Goal: Check status: Check status

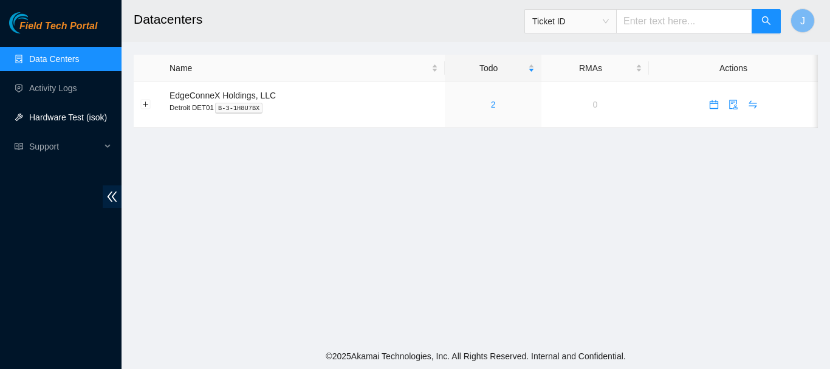
click at [52, 115] on link "Hardware Test (isok)" at bounding box center [68, 117] width 78 height 10
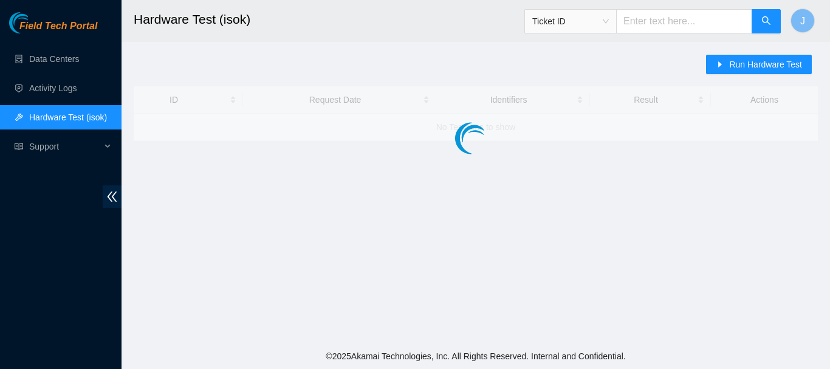
click at [52, 115] on link "Hardware Test (isok)" at bounding box center [68, 117] width 78 height 10
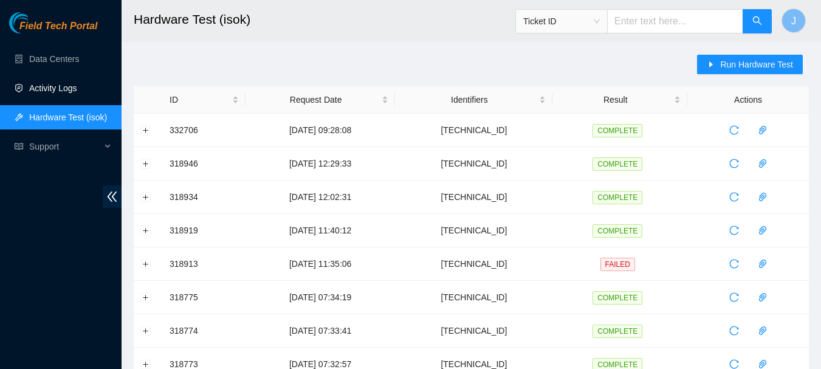
click at [55, 85] on link "Activity Logs" at bounding box center [53, 88] width 48 height 10
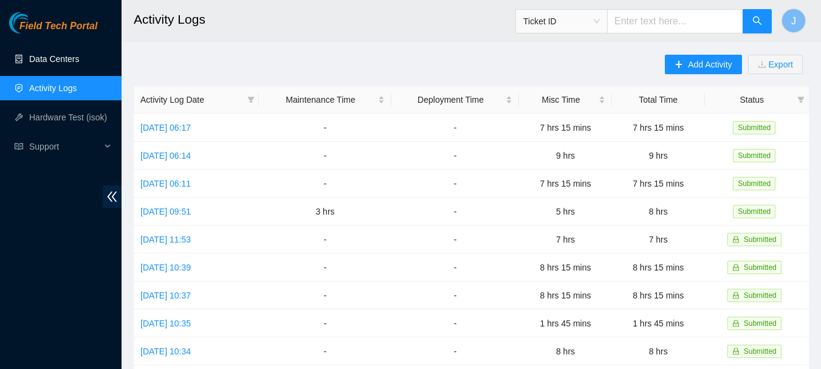
click at [60, 55] on link "Data Centers" at bounding box center [54, 59] width 50 height 10
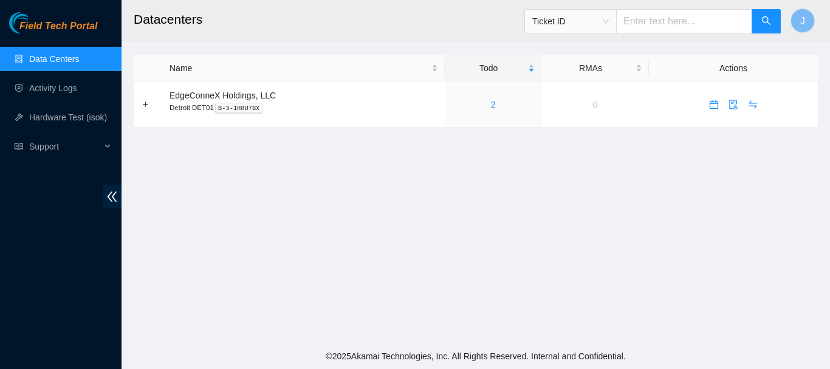
click at [60, 55] on link "Data Centers" at bounding box center [54, 59] width 50 height 10
click at [491, 103] on link "2" at bounding box center [493, 105] width 5 height 10
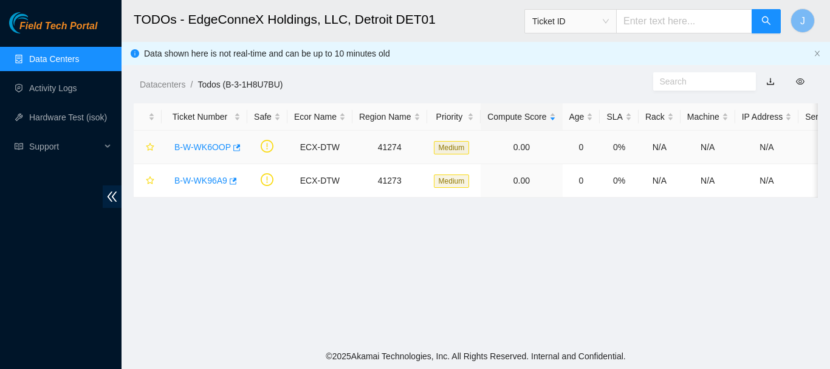
click at [201, 145] on link "B-W-WK6OOP" at bounding box center [202, 147] width 57 height 10
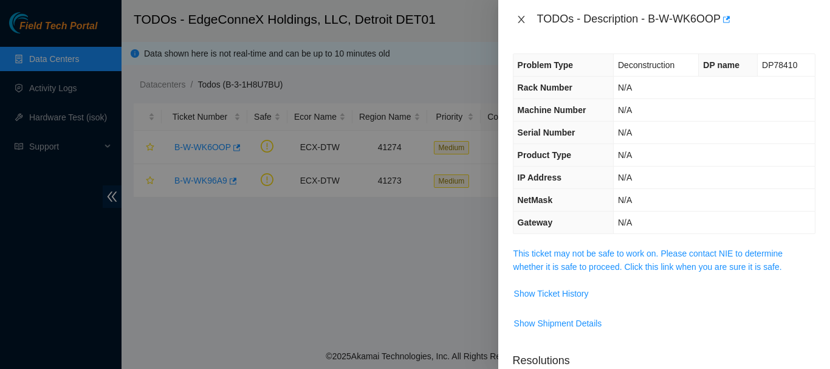
click at [520, 16] on icon "close" at bounding box center [522, 20] width 10 height 10
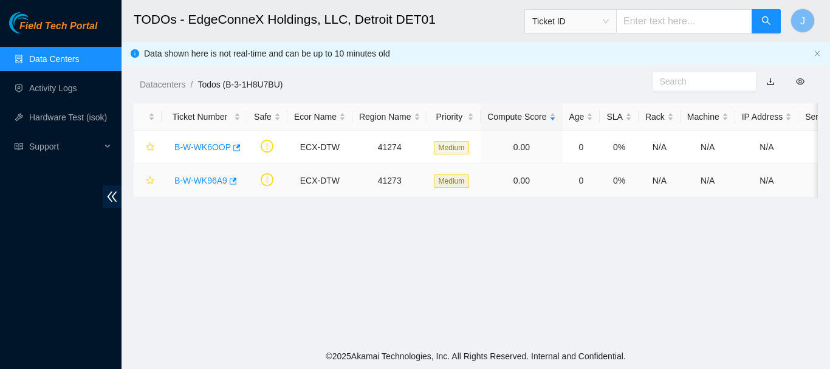
click at [203, 181] on link "B-W-WK96A9" at bounding box center [200, 181] width 53 height 10
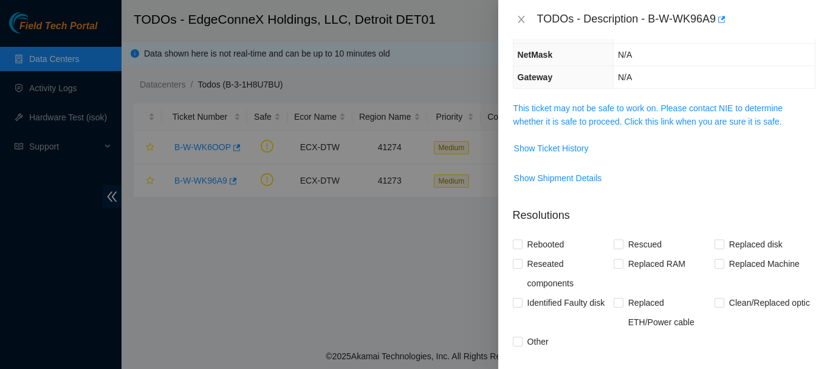
scroll to position [142, 0]
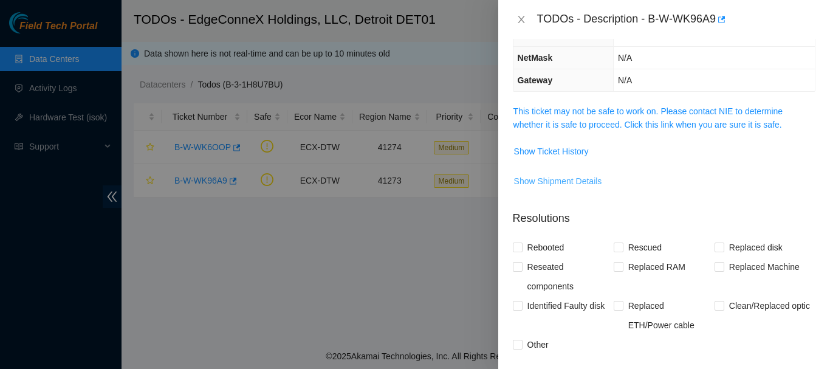
click at [560, 177] on span "Show Shipment Details" at bounding box center [558, 180] width 88 height 13
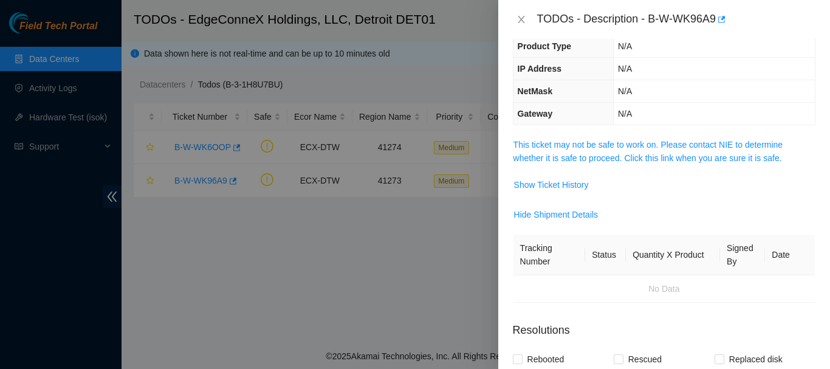
scroll to position [106, 0]
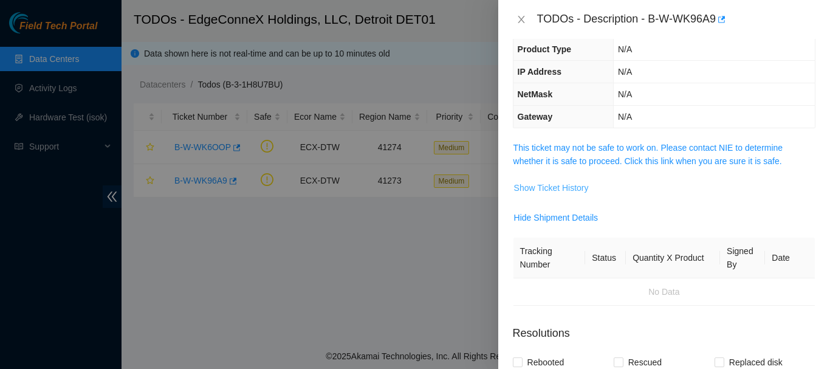
click at [548, 185] on span "Show Ticket History" at bounding box center [551, 187] width 75 height 13
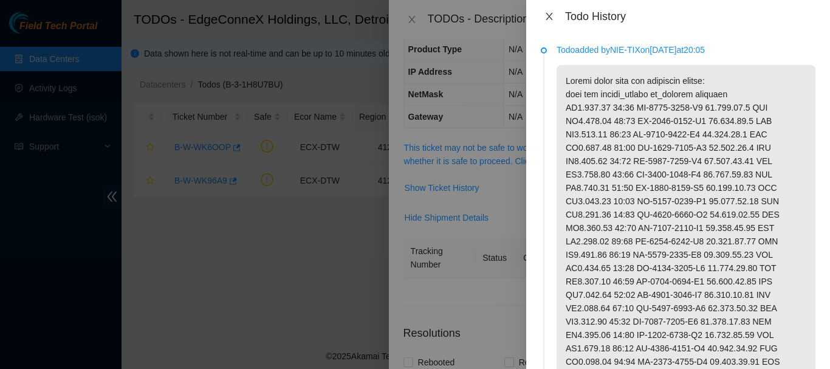
click at [549, 16] on icon "close" at bounding box center [549, 16] width 7 height 7
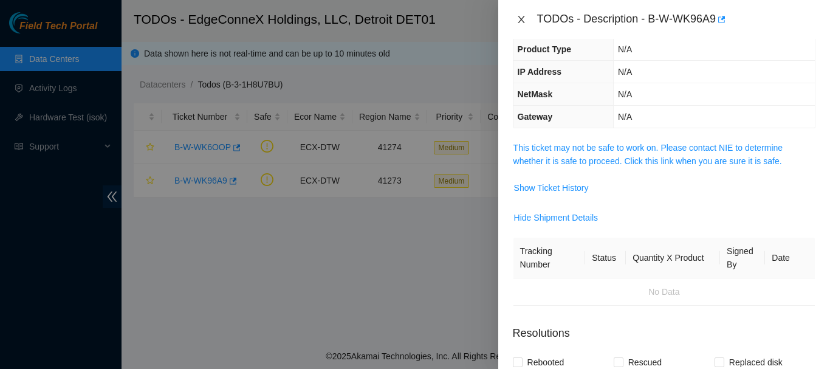
click at [520, 23] on icon "close" at bounding box center [522, 20] width 10 height 10
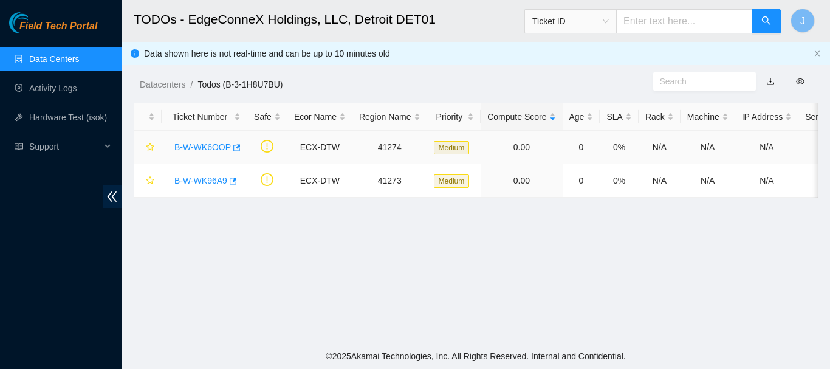
scroll to position [159, 0]
click at [199, 147] on link "B-W-WK6OOP" at bounding box center [202, 147] width 57 height 10
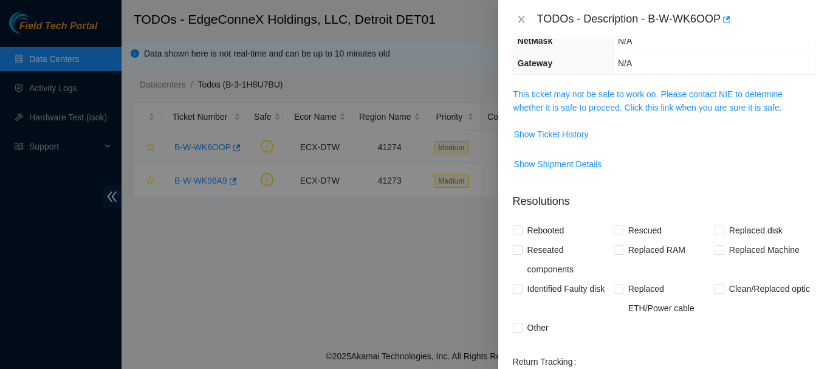
scroll to position [106, 0]
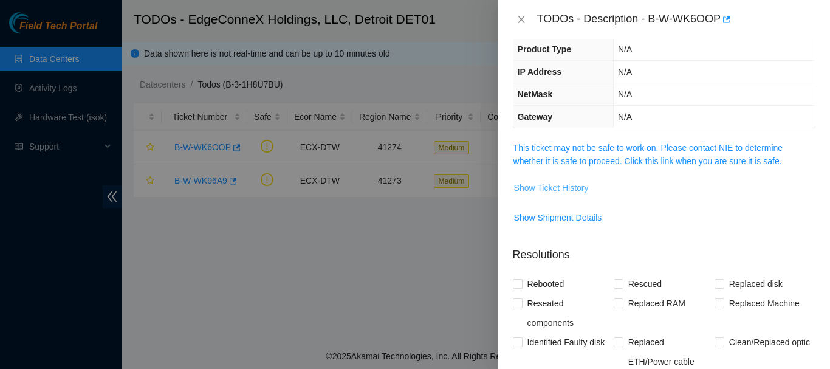
click at [542, 185] on span "Show Ticket History" at bounding box center [551, 187] width 75 height 13
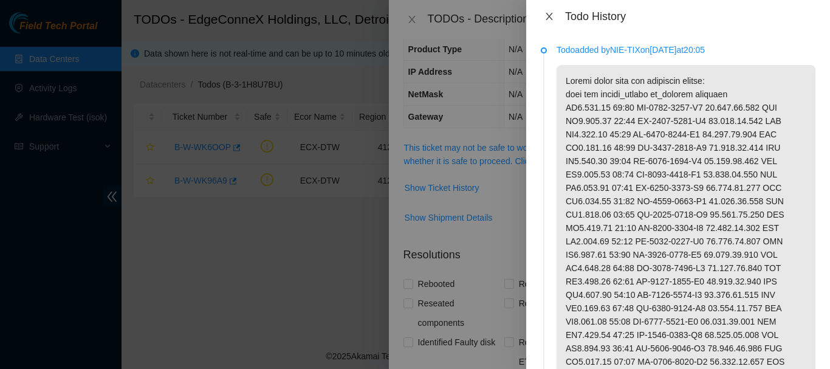
click at [552, 13] on icon "close" at bounding box center [549, 16] width 7 height 7
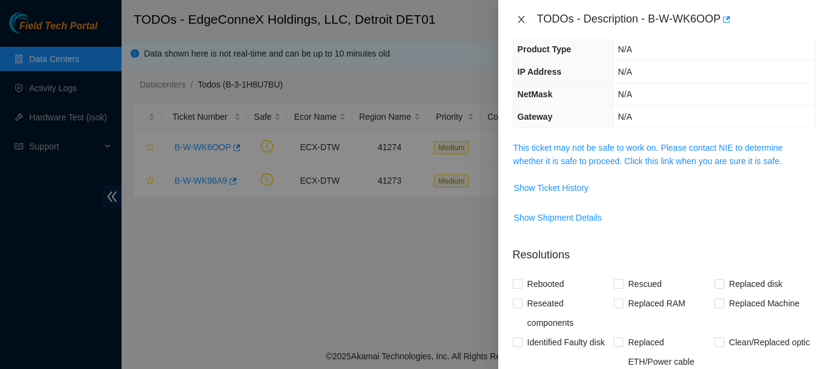
click at [520, 17] on icon "close" at bounding box center [522, 20] width 10 height 10
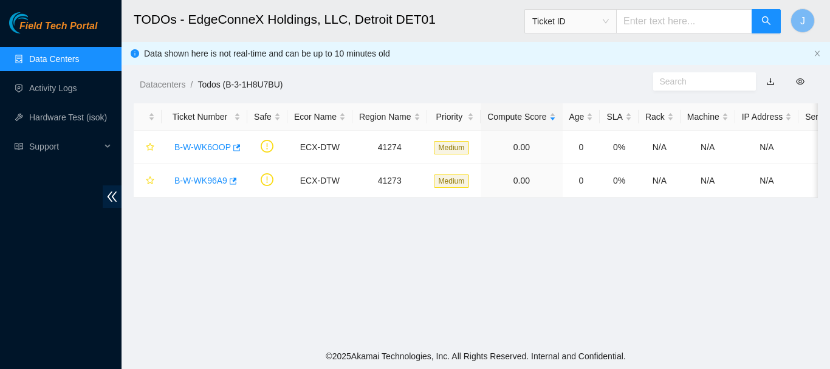
scroll to position [159, 0]
click at [202, 145] on link "B-W-WK6OOP" at bounding box center [202, 147] width 57 height 10
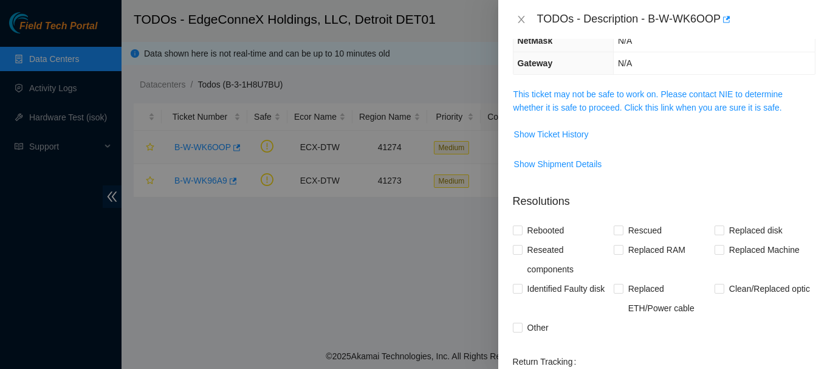
scroll to position [106, 0]
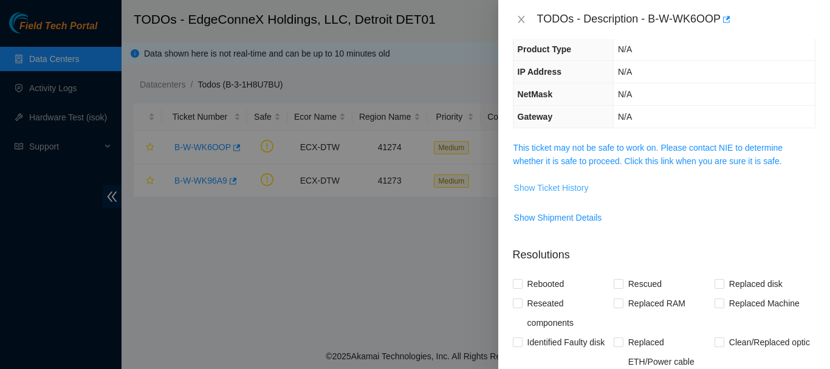
click at [554, 188] on span "Show Ticket History" at bounding box center [551, 187] width 75 height 13
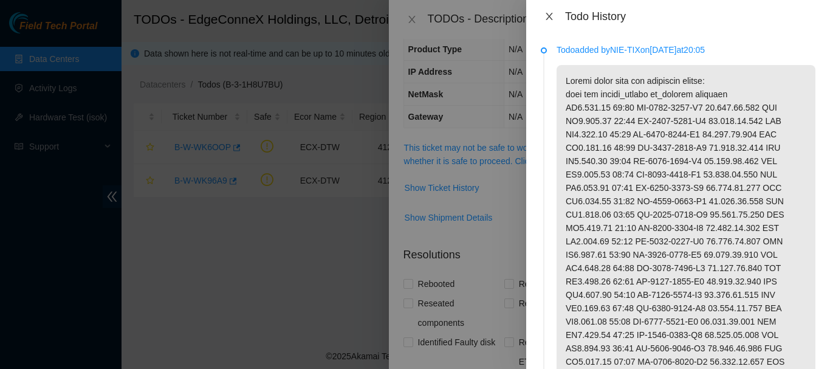
click at [549, 19] on icon "close" at bounding box center [550, 17] width 10 height 10
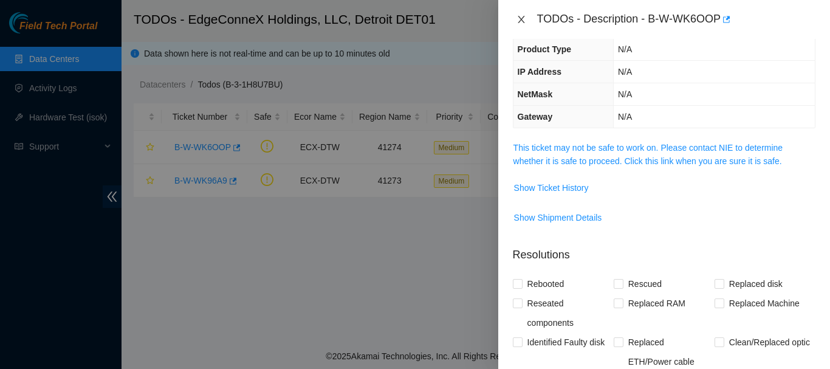
click at [523, 20] on icon "close" at bounding box center [522, 20] width 10 height 10
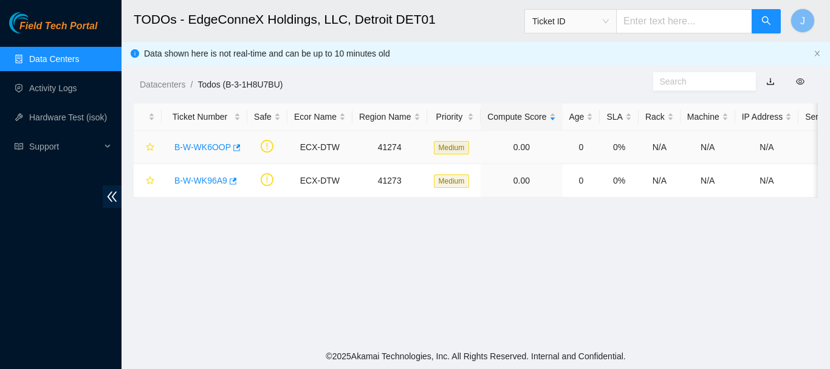
scroll to position [159, 0]
click at [200, 181] on link "B-W-WK96A9" at bounding box center [200, 181] width 53 height 10
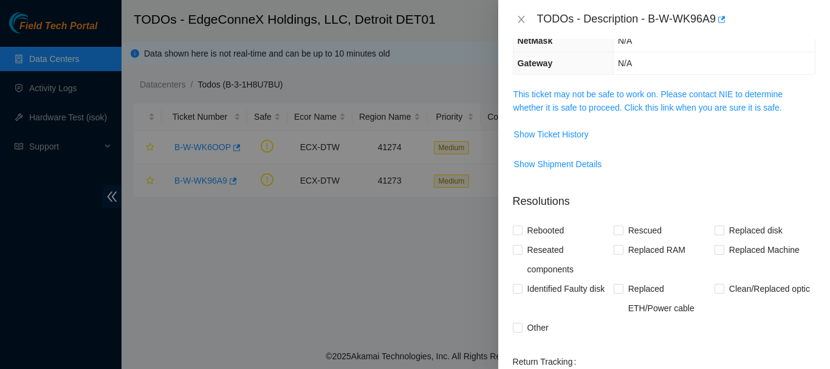
scroll to position [106, 0]
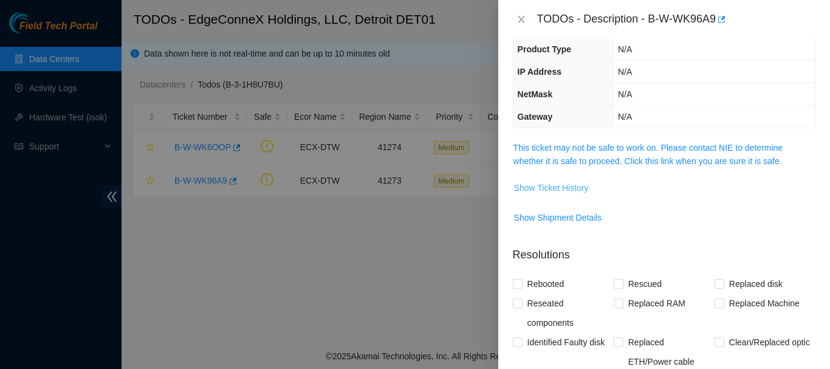
click at [539, 187] on span "Show Ticket History" at bounding box center [551, 187] width 75 height 13
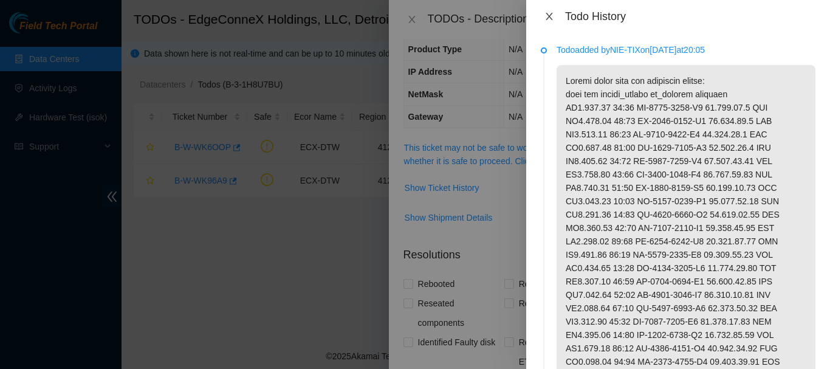
click at [549, 13] on icon "close" at bounding box center [550, 17] width 10 height 10
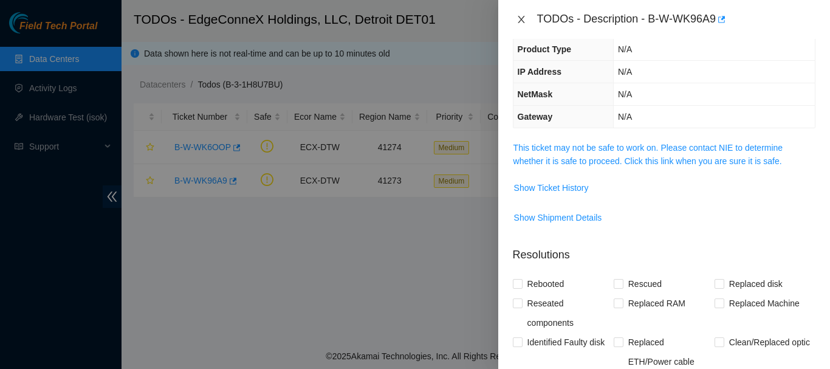
click at [520, 19] on icon "close" at bounding box center [522, 20] width 10 height 10
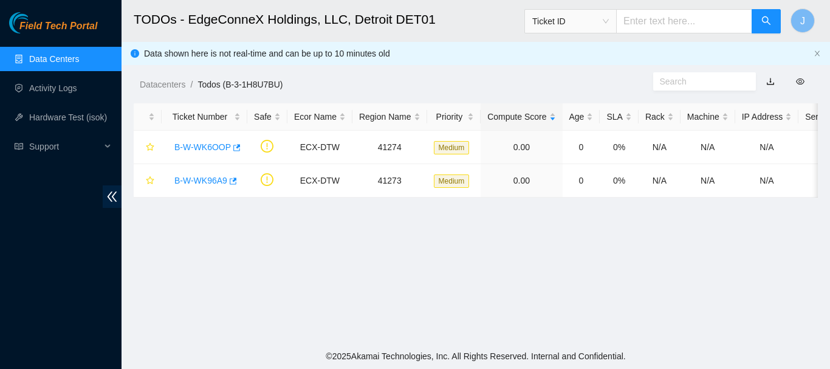
scroll to position [159, 0]
